Goal: Task Accomplishment & Management: Complete application form

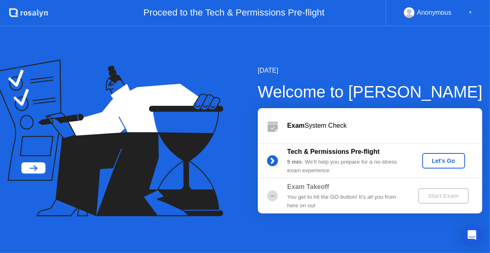
click at [331, 130] on div "Exam System Check" at bounding box center [384, 126] width 195 height 10
click at [456, 163] on div "Let's Go" at bounding box center [443, 160] width 36 height 7
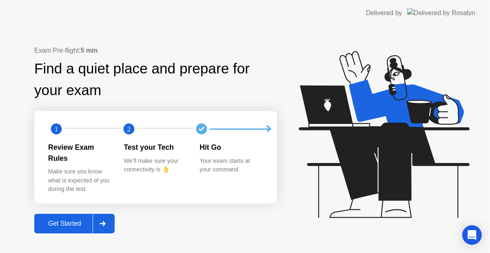
click at [80, 159] on div "Review Exam Rules Make sure you know what is expected of you during the test." at bounding box center [86, 168] width 76 height 52
click at [55, 133] on text "1" at bounding box center [56, 129] width 3 height 8
drag, startPoint x: 148, startPoint y: 133, endPoint x: 152, endPoint y: 154, distance: 21.6
click at [135, 133] on circle at bounding box center [129, 129] width 11 height 11
click at [153, 152] on div "Test your Tech" at bounding box center [155, 147] width 63 height 11
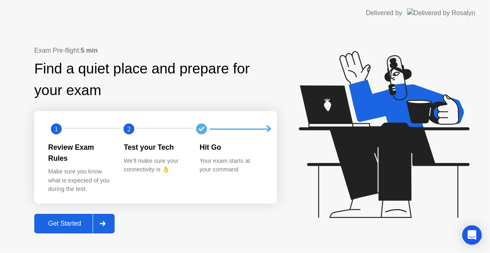
click at [159, 167] on div "We’ll make sure your connectivity is 👌" at bounding box center [155, 166] width 63 height 18
click at [161, 171] on div "We’ll make sure your connectivity is 👌" at bounding box center [155, 166] width 63 height 18
click at [207, 132] on circle at bounding box center [201, 129] width 11 height 11
click at [81, 220] on div "Get Started" at bounding box center [65, 223] width 56 height 7
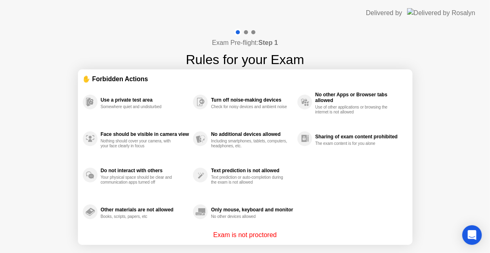
click at [243, 36] on div "Exam Pre-flight: Step 1 Rules for your Exam" at bounding box center [245, 49] width 118 height 41
drag, startPoint x: 260, startPoint y: 27, endPoint x: 281, endPoint y: 84, distance: 60.8
click at [273, 50] on div "Exam Pre-flight: Step 1 Rules for your Exam ✋ Forbidden Actions Use a private t…" at bounding box center [245, 155] width 490 height 258
drag, startPoint x: 250, startPoint y: 28, endPoint x: 255, endPoint y: 29, distance: 4.6
click at [251, 28] on div "Exam Pre-flight: Step 1 Rules for your Exam ✋ Forbidden Actions Use a private t…" at bounding box center [245, 155] width 490 height 258
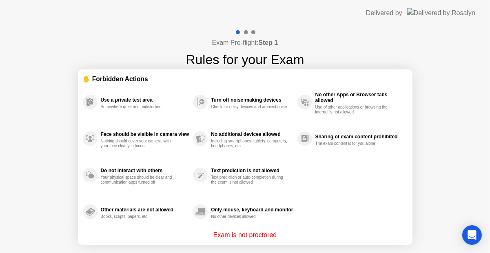
drag, startPoint x: 258, startPoint y: 30, endPoint x: 251, endPoint y: 32, distance: 7.9
click at [257, 30] on div "Exam Pre-flight: Step 1 Rules for your Exam" at bounding box center [245, 49] width 118 height 41
drag, startPoint x: 251, startPoint y: 32, endPoint x: 245, endPoint y: 33, distance: 5.8
click at [248, 33] on div at bounding box center [245, 32] width 24 height 7
click at [245, 33] on div at bounding box center [246, 32] width 4 height 4
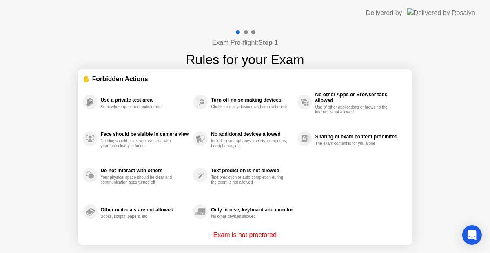
click at [449, 142] on div "Exam Pre-flight: Step 1 Rules for your Exam ✋ Forbidden Actions Use a private t…" at bounding box center [245, 155] width 490 height 258
click at [234, 234] on p "Exam is not proctored" at bounding box center [245, 235] width 64 height 10
click at [253, 238] on p "Exam is not proctored" at bounding box center [245, 235] width 64 height 10
drag, startPoint x: 279, startPoint y: 233, endPoint x: 210, endPoint y: 227, distance: 69.2
click at [210, 227] on div "✋ Forbidden Actions Use a private test area Somewhere quiet and undisturbed Fac…" at bounding box center [245, 157] width 325 height 166
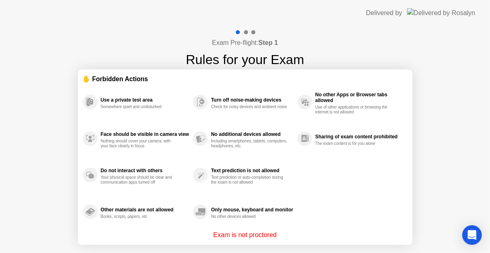
click at [244, 233] on p "Exam is not proctored" at bounding box center [245, 235] width 64 height 10
drag, startPoint x: 244, startPoint y: 232, endPoint x: 440, endPoint y: 219, distance: 195.8
click at [439, 20] on div "Delivered by" at bounding box center [420, 13] width 109 height 26
drag, startPoint x: 412, startPoint y: 11, endPoint x: 365, endPoint y: 12, distance: 47.7
click at [388, 12] on header "Delivered by" at bounding box center [245, 13] width 490 height 26
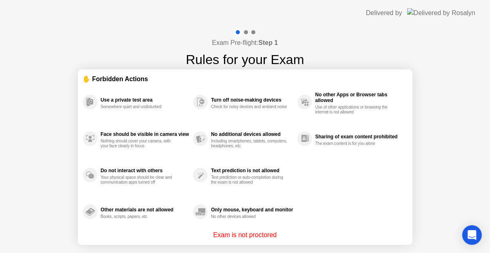
drag, startPoint x: 196, startPoint y: 43, endPoint x: 217, endPoint y: 44, distance: 21.2
click at [193, 44] on div "Exam Pre-flight: Step 1 Rules for your Exam" at bounding box center [245, 49] width 118 height 41
drag, startPoint x: 239, startPoint y: 37, endPoint x: 250, endPoint y: 24, distance: 17.4
click at [245, 29] on div "Exam Pre-flight: Step 1 Rules for your Exam" at bounding box center [245, 49] width 118 height 41
click at [262, 33] on div "Exam Pre-flight: Step 1 Rules for your Exam" at bounding box center [245, 49] width 118 height 41
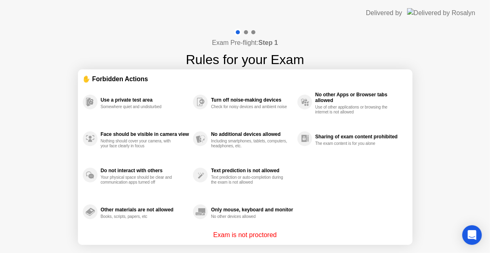
drag, startPoint x: 248, startPoint y: 33, endPoint x: 242, endPoint y: 36, distance: 7.1
click at [244, 35] on div at bounding box center [245, 32] width 24 height 7
click at [153, 81] on div "✋ Forbidden Actions" at bounding box center [245, 78] width 325 height 9
drag, startPoint x: 153, startPoint y: 80, endPoint x: 109, endPoint y: 83, distance: 44.2
click at [144, 80] on div "✋ Forbidden Actions" at bounding box center [245, 78] width 325 height 9
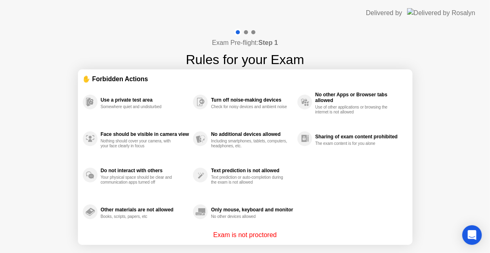
click at [104, 84] on div "Use a private test area Somewhere quiet and undisturbed" at bounding box center [138, 102] width 110 height 37
drag, startPoint x: 239, startPoint y: 31, endPoint x: 255, endPoint y: 30, distance: 15.9
click at [247, 33] on div at bounding box center [245, 32] width 24 height 7
click at [255, 29] on div at bounding box center [245, 32] width 24 height 7
drag, startPoint x: 255, startPoint y: 29, endPoint x: 402, endPoint y: 29, distance: 147.2
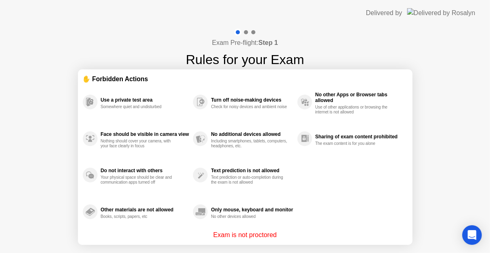
click at [292, 29] on div "Exam Pre-flight: Step 1 Rules for your Exam" at bounding box center [245, 49] width 118 height 41
click at [402, 29] on div "Exam Pre-flight: Step 1 Rules for your Exam ✋ Forbidden Actions Use a private t…" at bounding box center [245, 155] width 490 height 258
drag, startPoint x: 425, startPoint y: 14, endPoint x: 432, endPoint y: 8, distance: 9.2
click at [430, 7] on div "Delivered by" at bounding box center [420, 13] width 109 height 26
drag, startPoint x: 464, startPoint y: 19, endPoint x: 425, endPoint y: 68, distance: 62.7
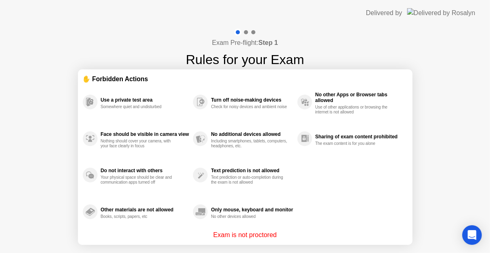
click at [457, 36] on app-layout-with-logo "Delivered by Exam Pre-flight: Step 1 Rules for your Exam ✋ Forbidden Actions Us…" at bounding box center [245, 142] width 490 height 285
drag, startPoint x: 268, startPoint y: 229, endPoint x: 229, endPoint y: 236, distance: 40.3
click at [267, 229] on div "Only mouse, keyboard and monitor No other devices allowed" at bounding box center [245, 211] width 104 height 37
click at [350, 216] on div "Use a private test area Somewhere quiet and undisturbed Face should be visible …" at bounding box center [245, 157] width 325 height 146
click at [444, 53] on div "Exam Pre-flight: Step 1 Rules for your Exam ✋ Forbidden Actions Use a private t…" at bounding box center [245, 155] width 490 height 258
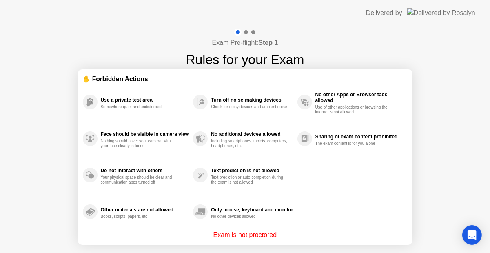
click at [451, 18] on div "Delivered by" at bounding box center [420, 13] width 109 height 26
click at [389, 109] on div "Use of other applications or browsing the internet is not allowed" at bounding box center [353, 110] width 77 height 10
click at [385, 110] on div "Use of other applications or browsing the internet is not allowed" at bounding box center [353, 110] width 77 height 10
click at [422, 28] on div "Exam Pre-flight: Step 1 Rules for your Exam ✋ Forbidden Actions Use a private t…" at bounding box center [245, 155] width 490 height 258
click at [409, 105] on section "✋ Forbidden Actions Use a private test area Somewhere quiet and undisturbed Fac…" at bounding box center [245, 156] width 334 height 175
